Goal: Transaction & Acquisition: Purchase product/service

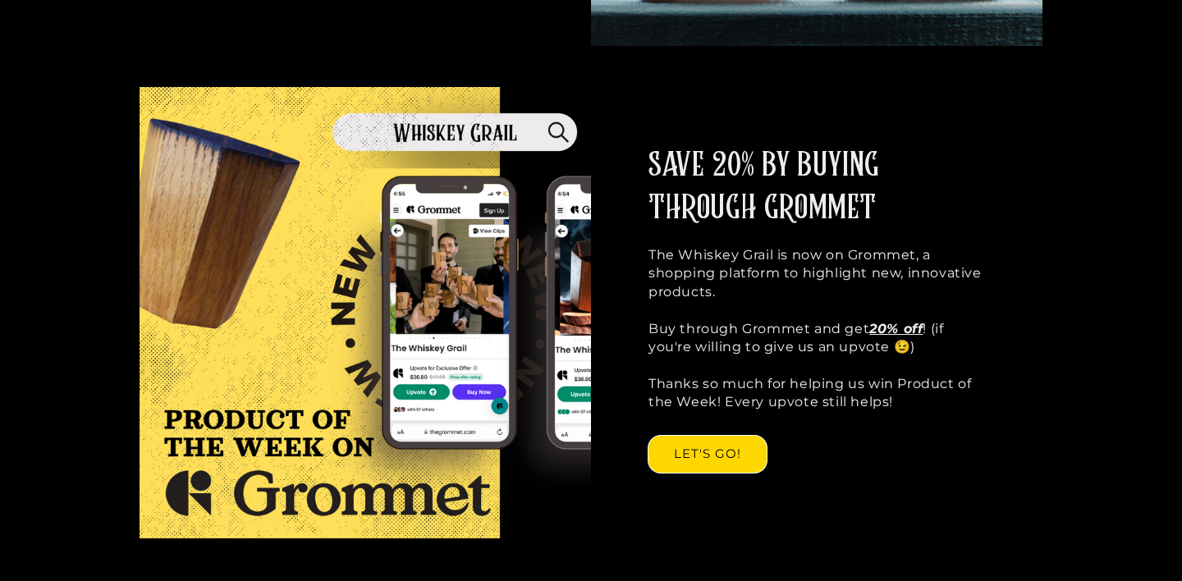
scroll to position [1449, 0]
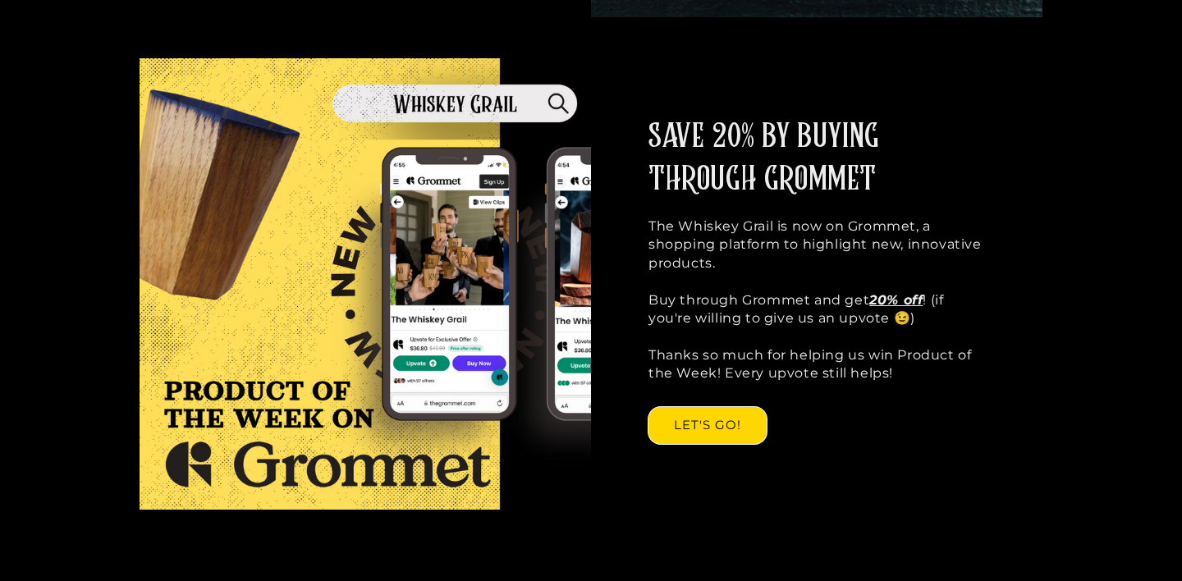
click at [714, 419] on div "SAVE 20% BY BUYING THROUGH GROMMET The Whiskey Grail is now on Grommet, a shopp…" at bounding box center [816, 283] width 451 height 451
click at [734, 407] on link "LET'S GO!" at bounding box center [707, 425] width 118 height 37
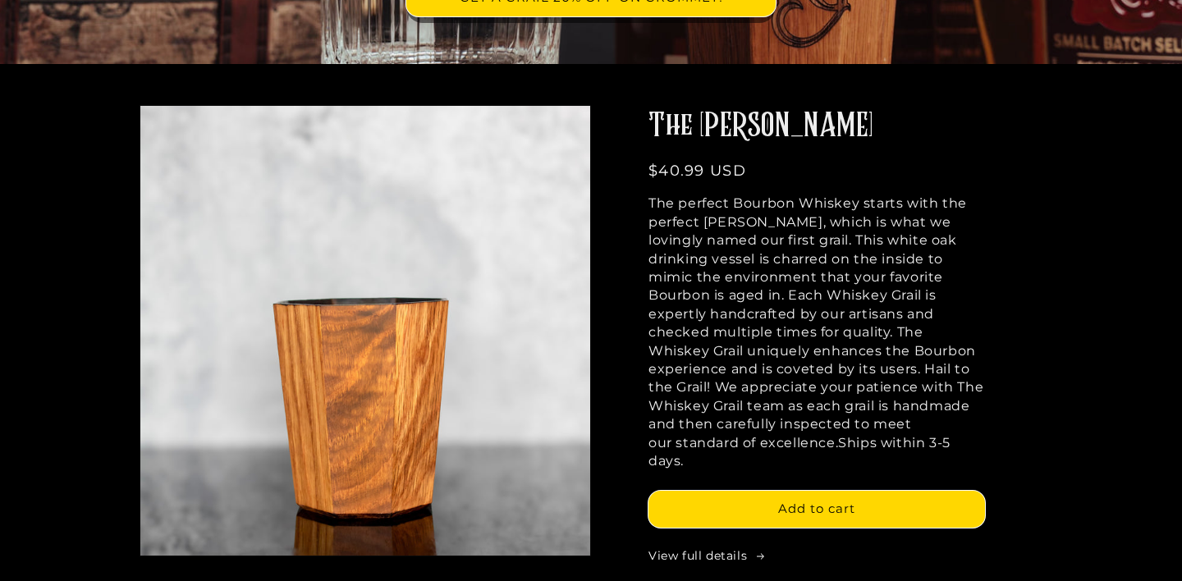
scroll to position [446, 0]
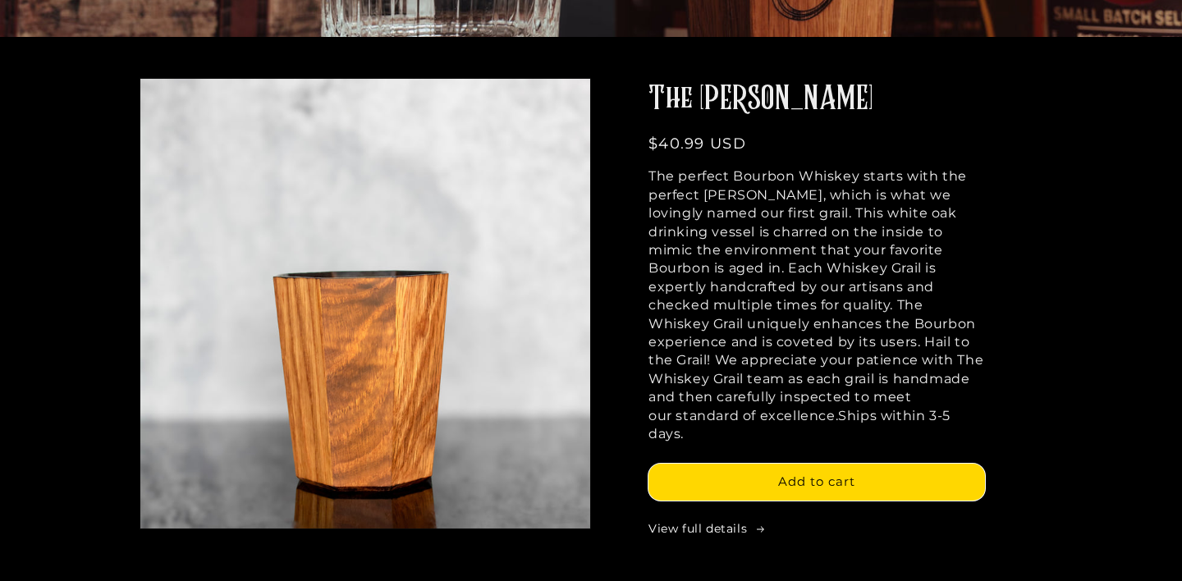
click at [754, 327] on p "The perfect Bourbon Whiskey starts with the perfect [PERSON_NAME], which is wha…" at bounding box center [816, 305] width 336 height 276
click at [695, 521] on link "View full details" at bounding box center [816, 529] width 336 height 16
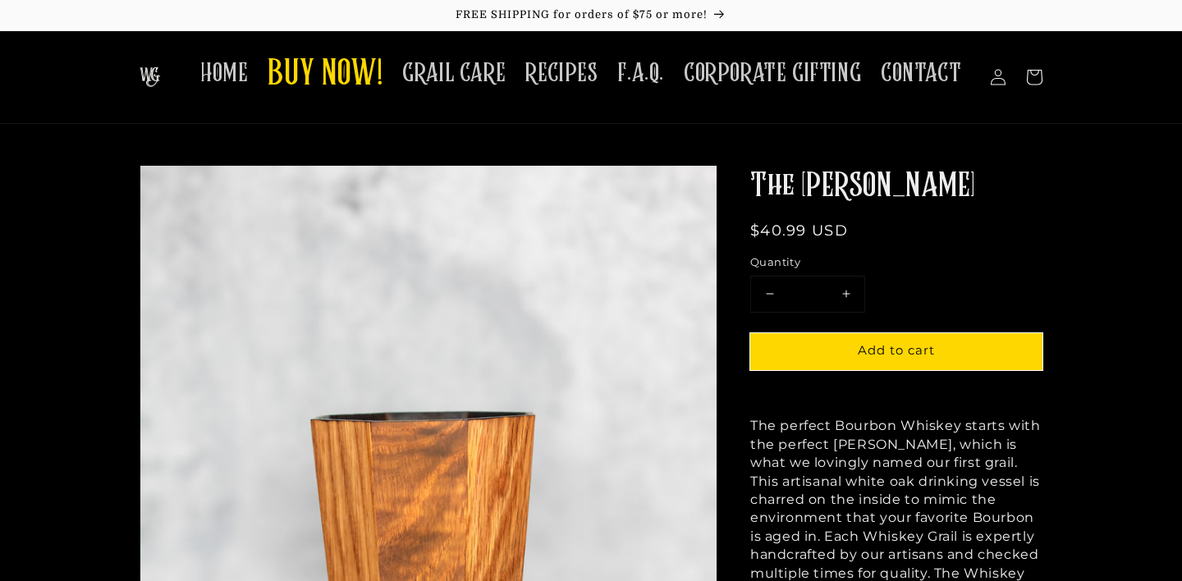
click at [871, 185] on h1 "The [PERSON_NAME]" at bounding box center [896, 186] width 292 height 43
copy div "The [PERSON_NAME]"
